Goal: Task Accomplishment & Management: Complete application form

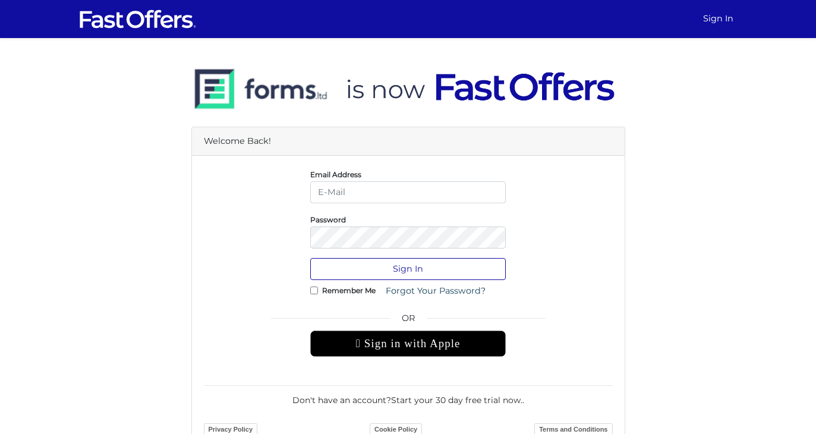
type input "[EMAIL_ADDRESS][DOMAIN_NAME]"
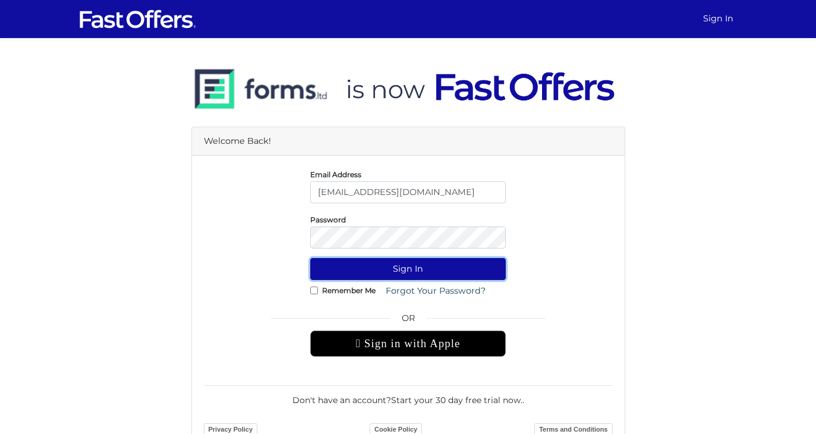
click at [431, 267] on button "Sign In" at bounding box center [407, 269] width 195 height 22
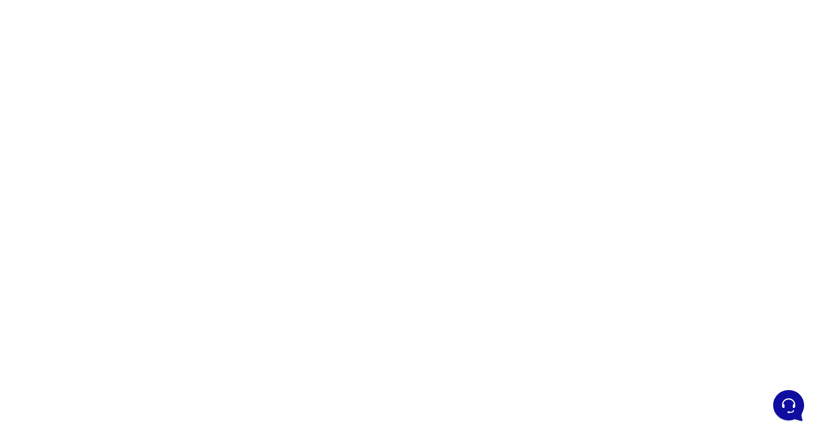
scroll to position [134, 0]
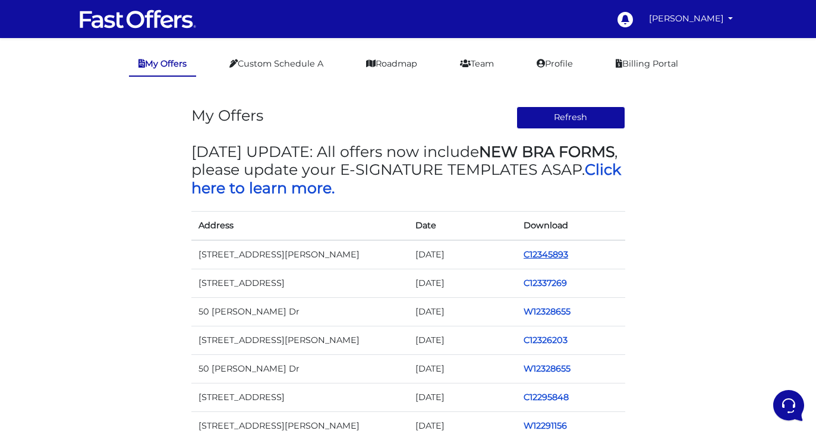
click at [545, 252] on link "C12345893" at bounding box center [545, 254] width 45 height 11
